Goal: Task Accomplishment & Management: Manage account settings

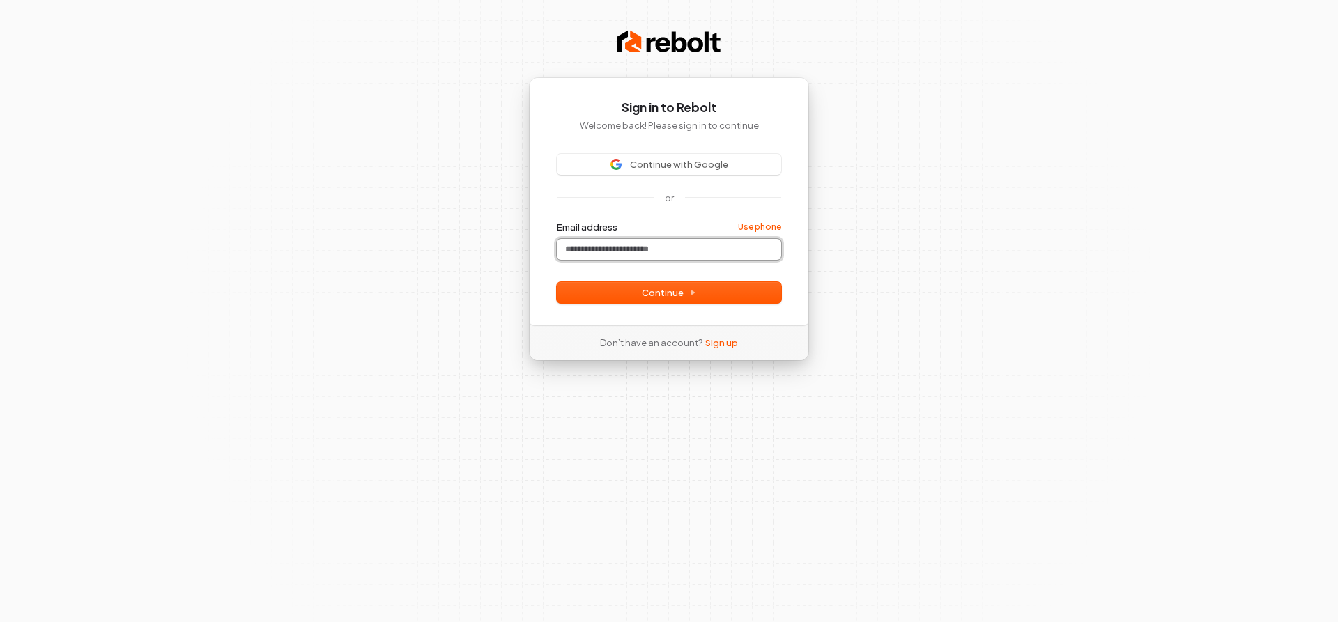
click at [566, 257] on input "Email address" at bounding box center [669, 249] width 224 height 21
click at [603, 247] on input "Email address" at bounding box center [669, 249] width 224 height 21
click at [622, 291] on button "Continue" at bounding box center [669, 292] width 224 height 21
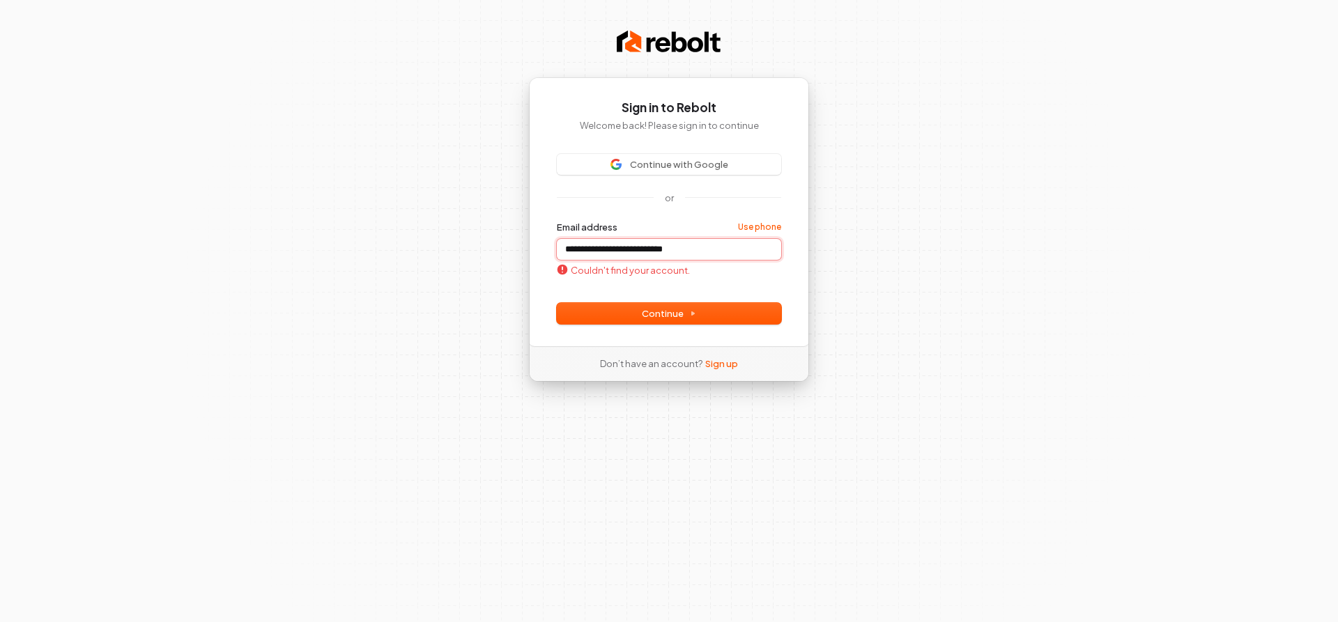
click at [564, 249] on input "**********" at bounding box center [669, 249] width 224 height 21
click at [627, 309] on button "Continue" at bounding box center [669, 313] width 224 height 21
type input "**********"
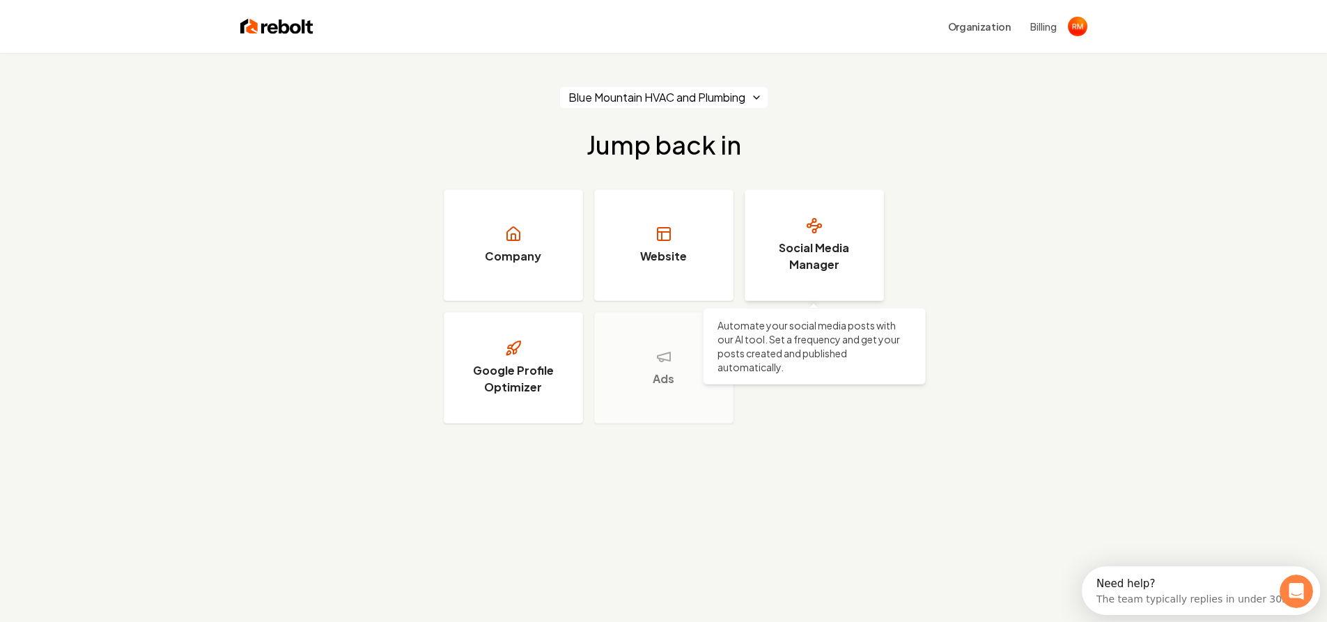
click at [797, 268] on h3 "Social Media Manager" at bounding box center [814, 256] width 105 height 33
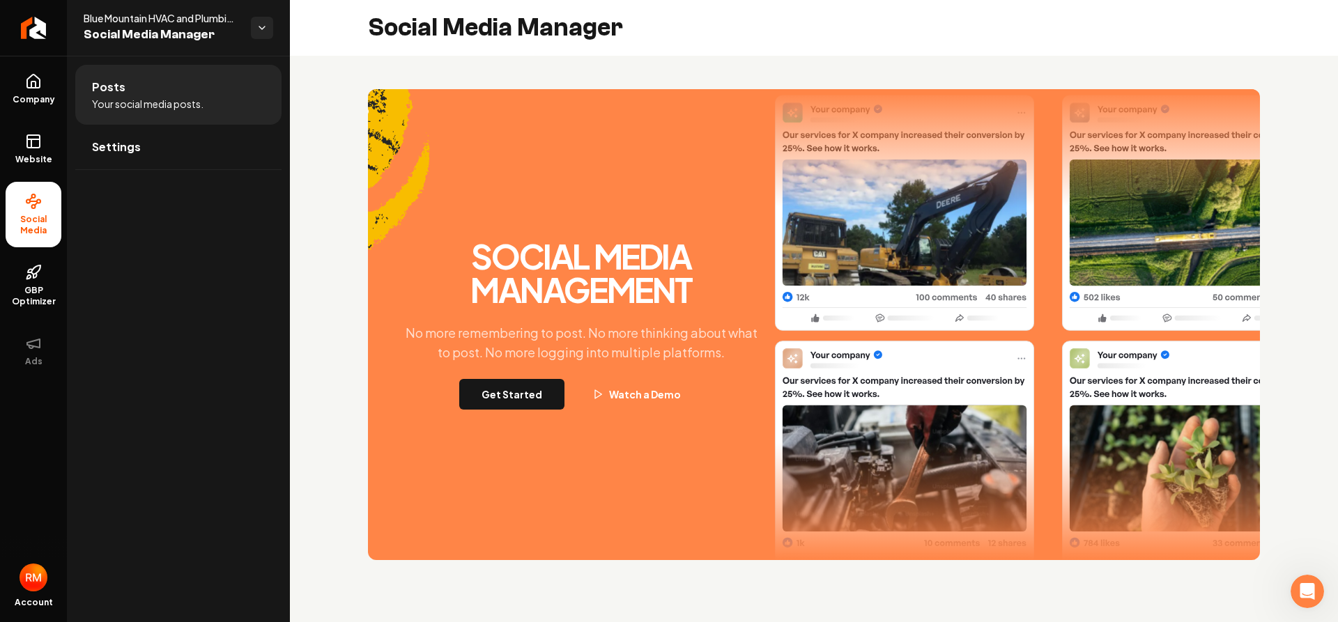
click at [123, 85] on li "Posts Your social media posts." at bounding box center [178, 95] width 206 height 60
click at [126, 150] on span "Settings" at bounding box center [116, 147] width 49 height 17
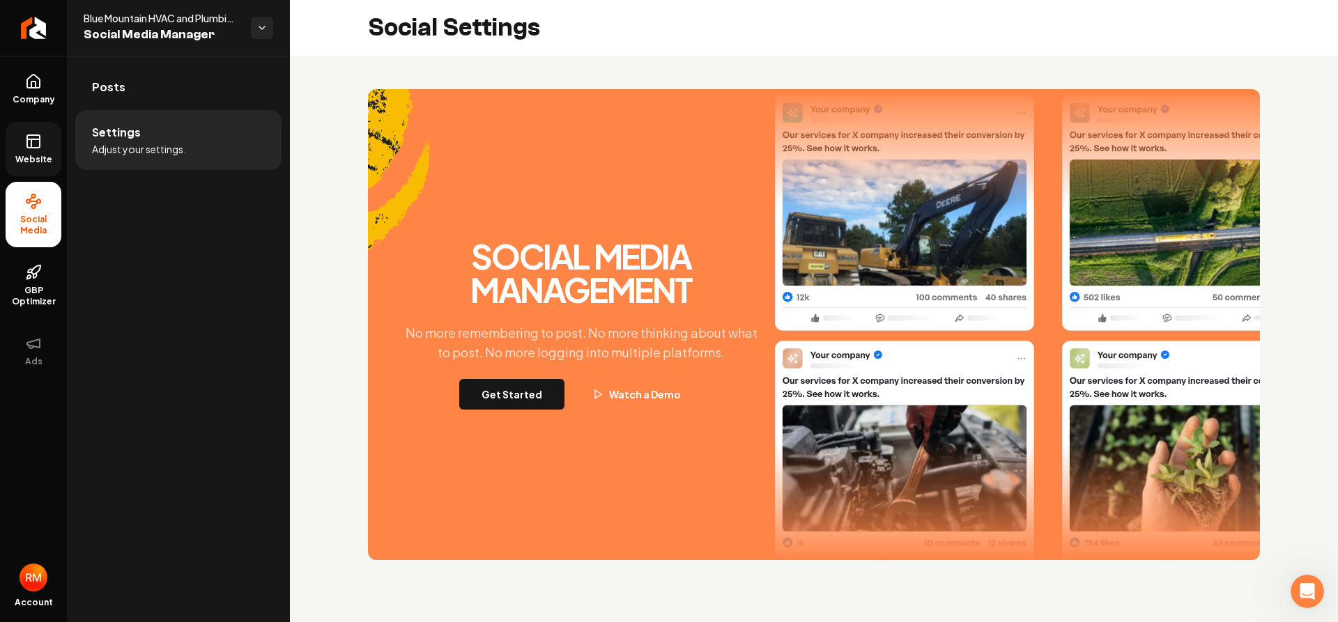
click at [25, 155] on span "Website" at bounding box center [34, 159] width 48 height 11
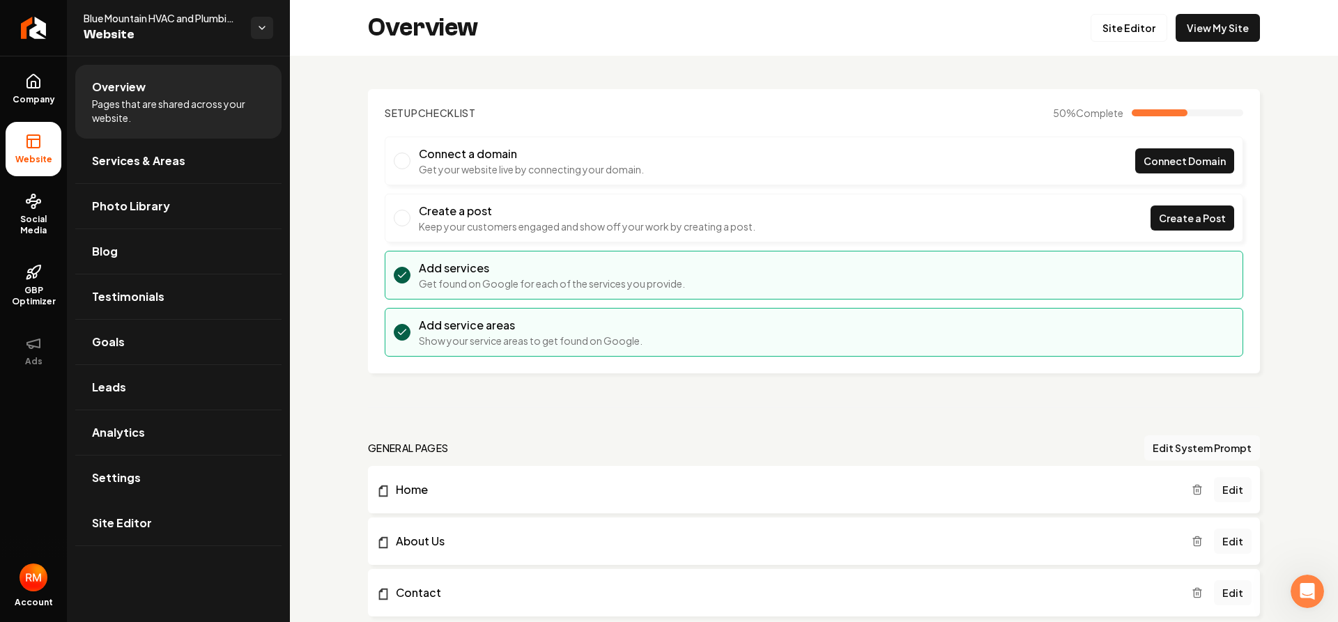
scroll to position [70, 0]
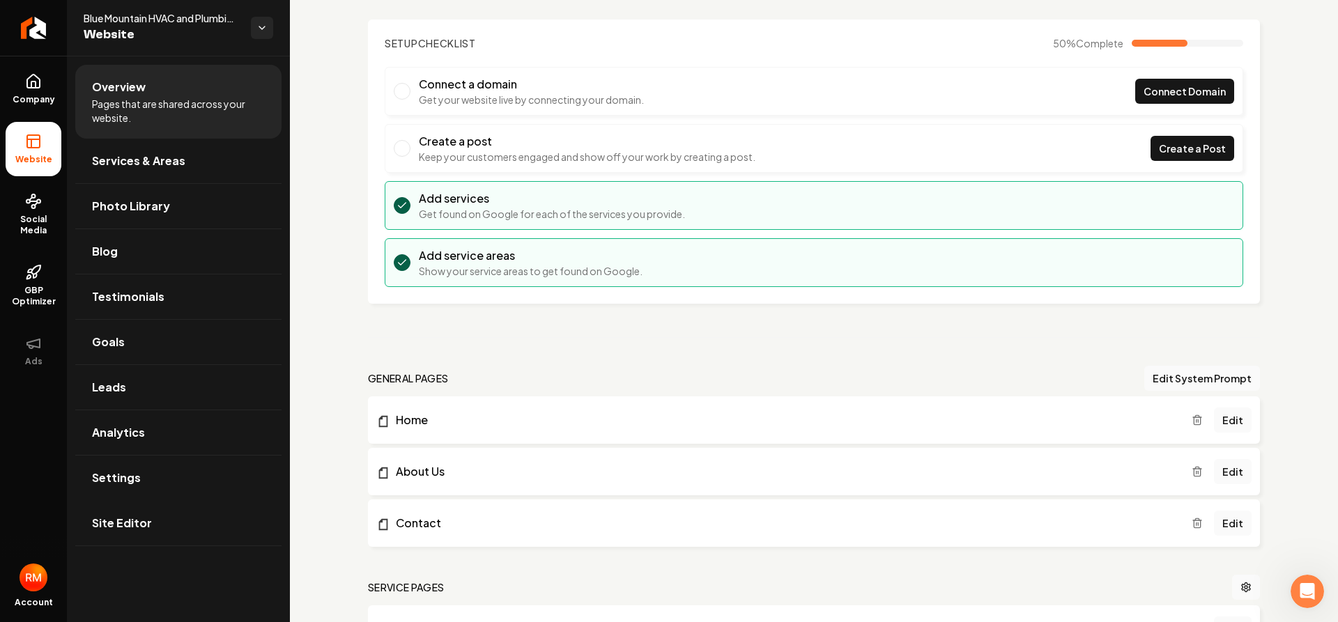
click at [141, 42] on span "Website" at bounding box center [162, 35] width 156 height 20
click at [263, 26] on html "Company Website Social Media GBP Optimizer Ads Account Blue Mountain HVAC and P…" at bounding box center [669, 311] width 1338 height 622
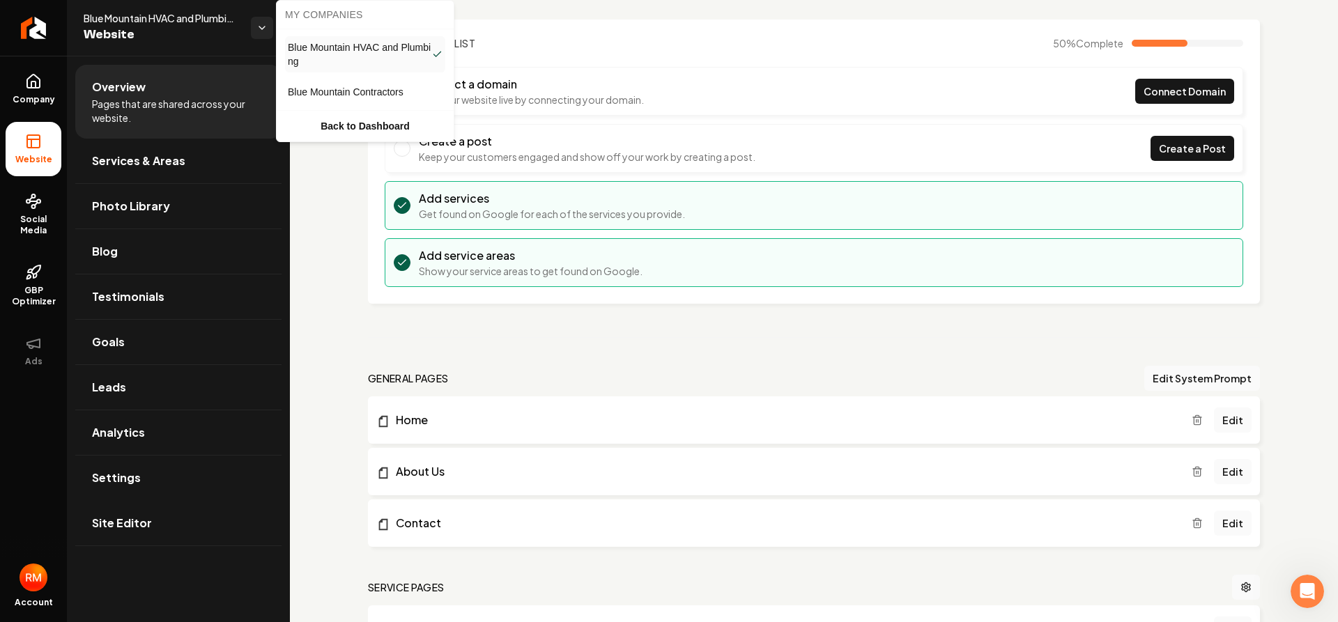
click at [292, 91] on span "Blue Mountain Contractors" at bounding box center [346, 92] width 116 height 14
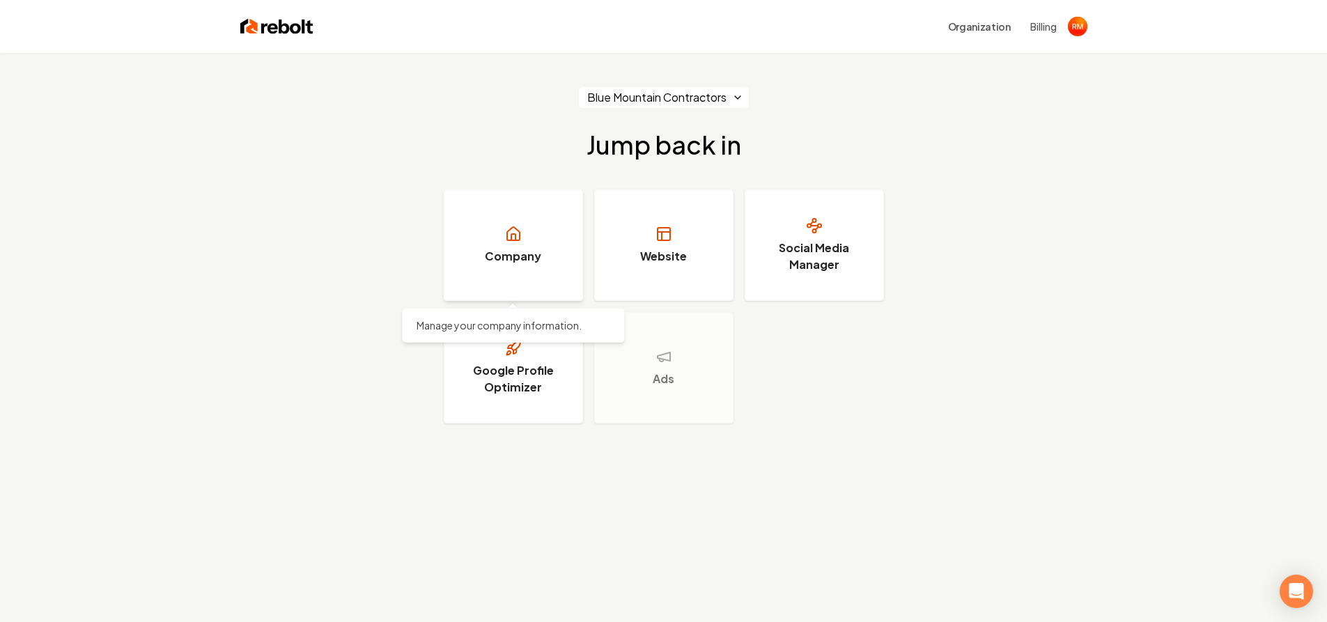
click at [530, 262] on h3 "Company" at bounding box center [513, 256] width 56 height 17
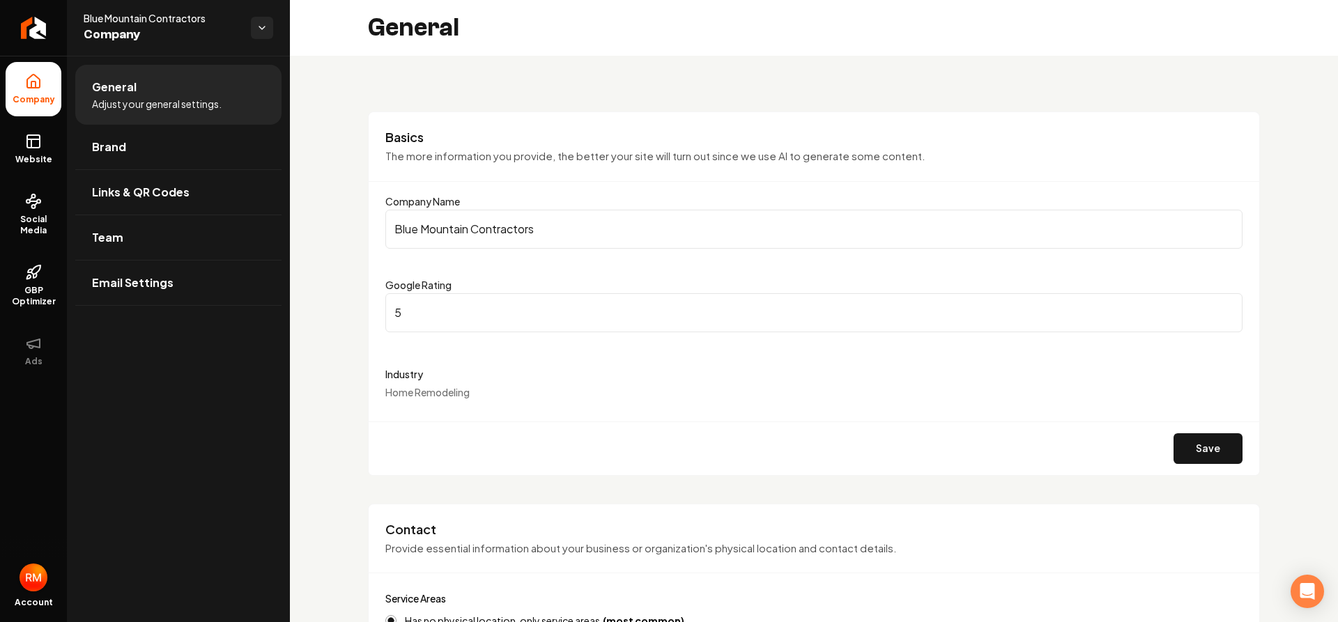
click at [28, 582] on img "Open user button" at bounding box center [34, 578] width 28 height 28
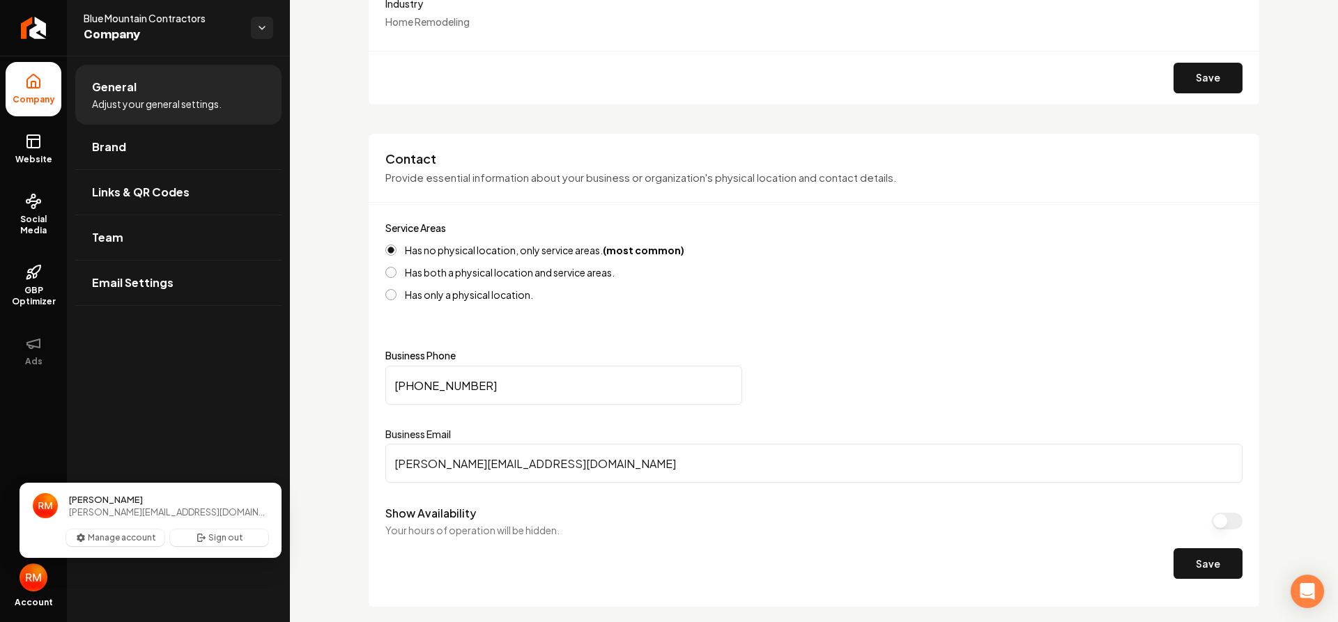
scroll to position [557, 0]
